Goal: Information Seeking & Learning: Compare options

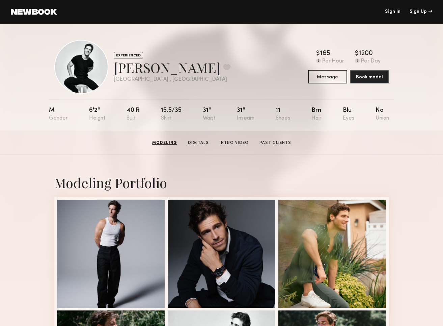
scroll to position [86, 0]
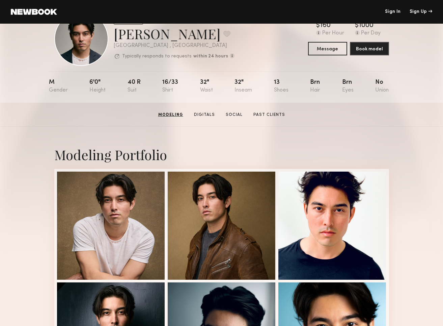
scroll to position [19, 0]
